Goal: Check status: Check status

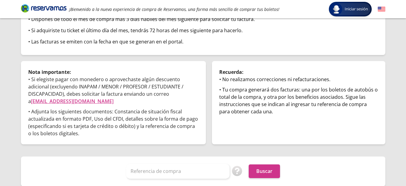
scroll to position [78, 0]
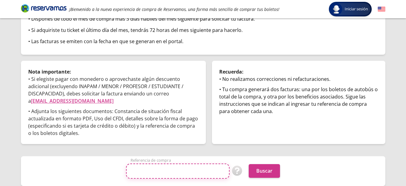
click at [162, 173] on input "Referencia de compra" at bounding box center [178, 170] width 104 height 15
type input "5"
paste input "211728145"
type input "211728145"
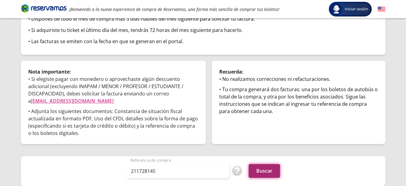
click at [271, 169] on button "Buscar" at bounding box center [264, 171] width 31 height 14
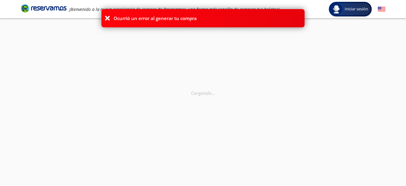
click at [106, 17] on icon at bounding box center [107, 18] width 6 height 6
click at [107, 16] on icon at bounding box center [107, 18] width 6 height 6
